Goal: Information Seeking & Learning: Check status

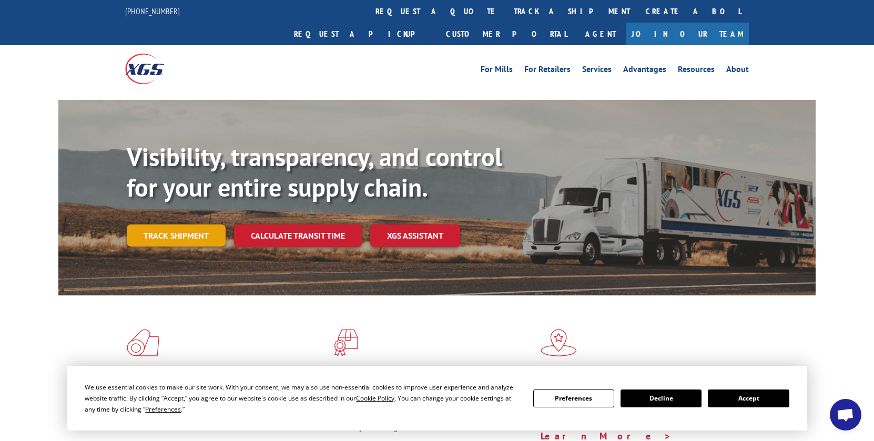
click at [197, 224] on link "Track shipment" at bounding box center [176, 235] width 99 height 22
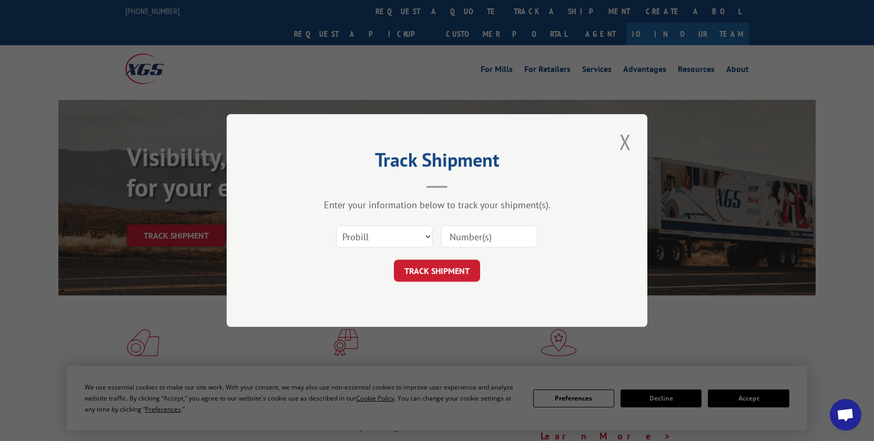
click at [475, 238] on input at bounding box center [488, 236] width 97 height 22
type input "17401784"
click at [439, 268] on button "TRACK SHIPMENT" at bounding box center [437, 271] width 86 height 22
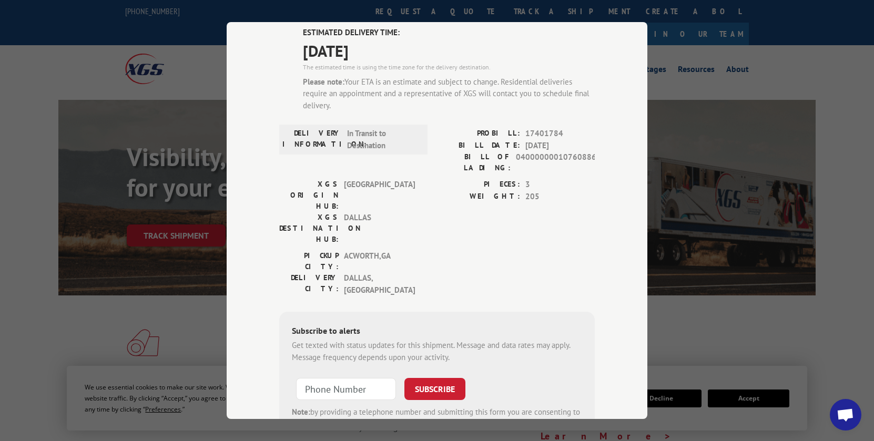
scroll to position [124, 0]
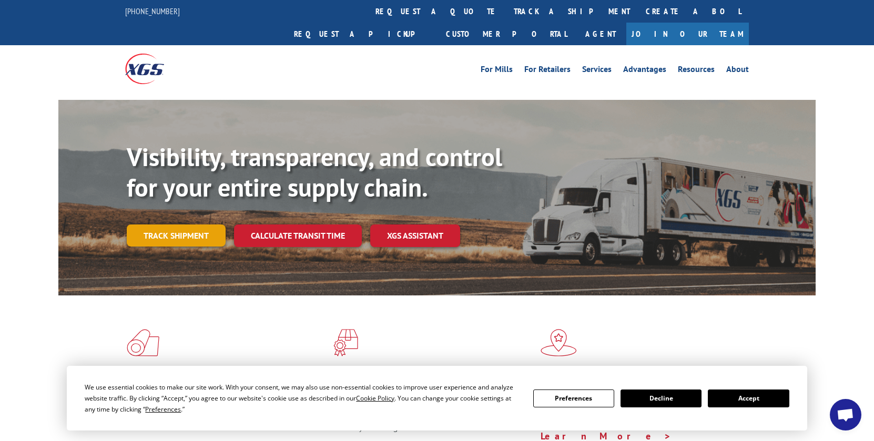
click at [163, 224] on link "Track shipment" at bounding box center [176, 235] width 99 height 22
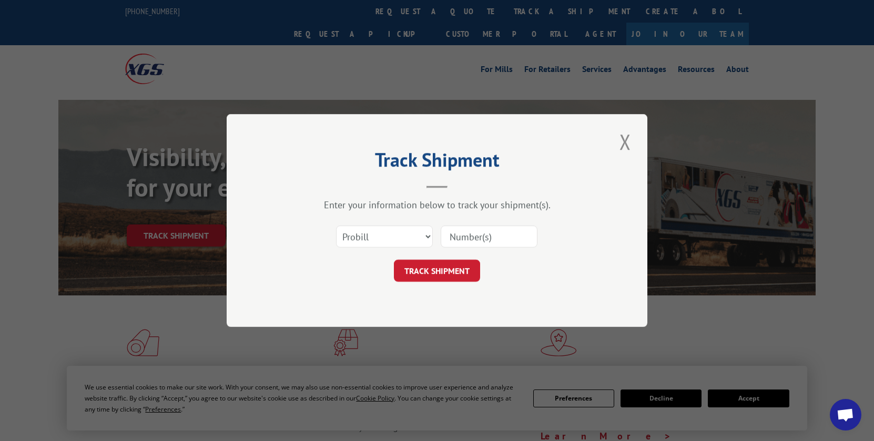
click at [490, 237] on input at bounding box center [488, 236] width 97 height 22
type input "17401774"
click at [426, 280] on button "TRACK SHIPMENT" at bounding box center [437, 271] width 86 height 22
